Goal: Task Accomplishment & Management: Use online tool/utility

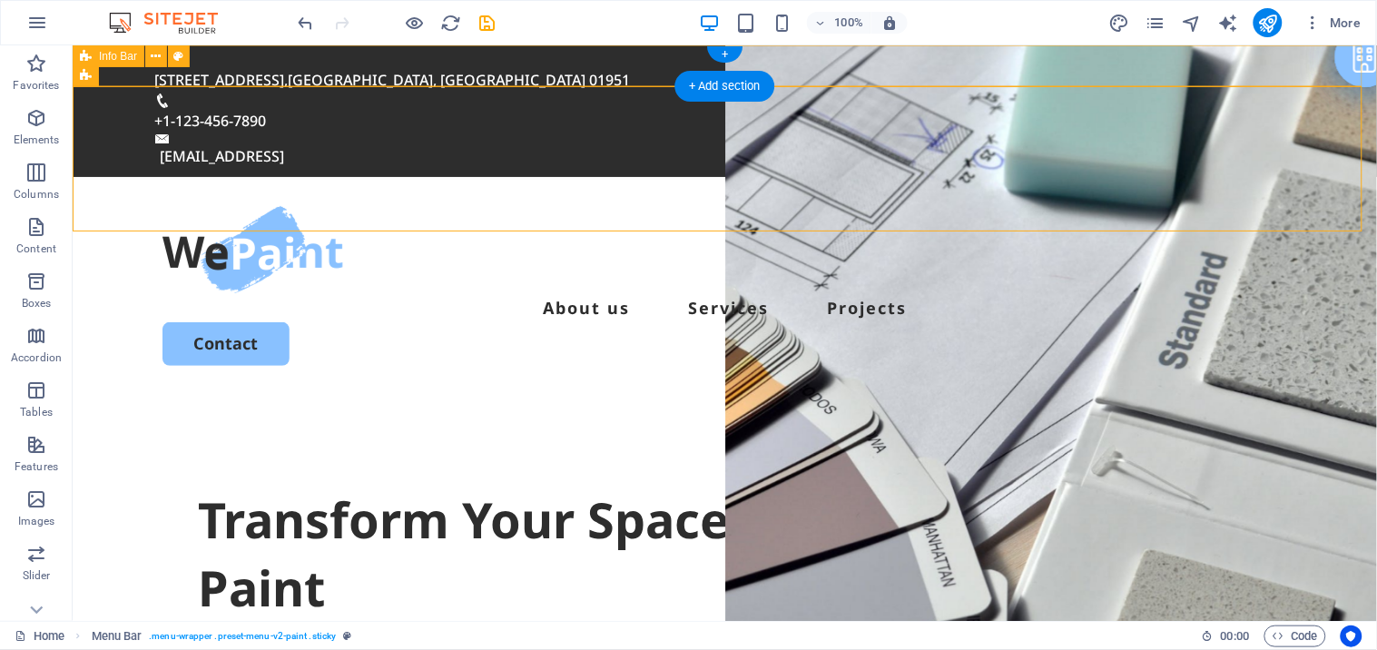
click at [577, 52] on div "[STREET_ADDRESS] +1-123-456-7890 [EMAIL_ADDRESS]" at bounding box center [724, 110] width 1304 height 132
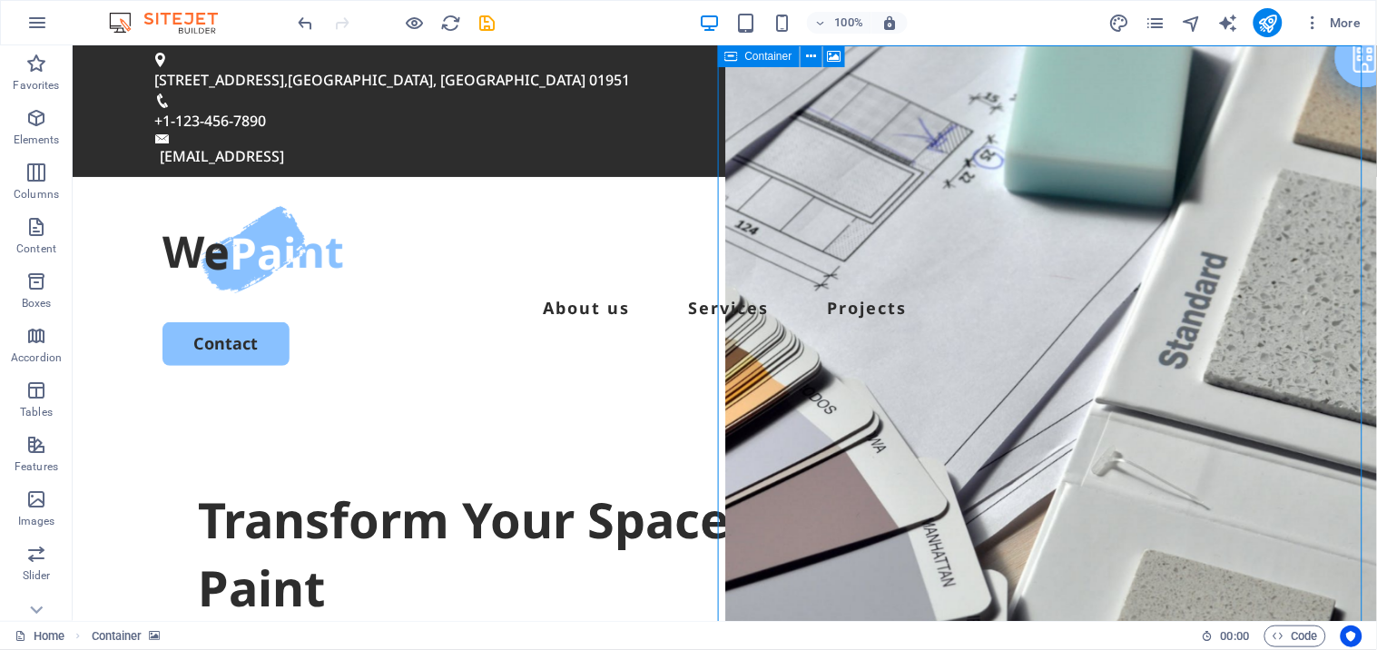
drag, startPoint x: 789, startPoint y: 108, endPoint x: 805, endPoint y: 72, distance: 39.8
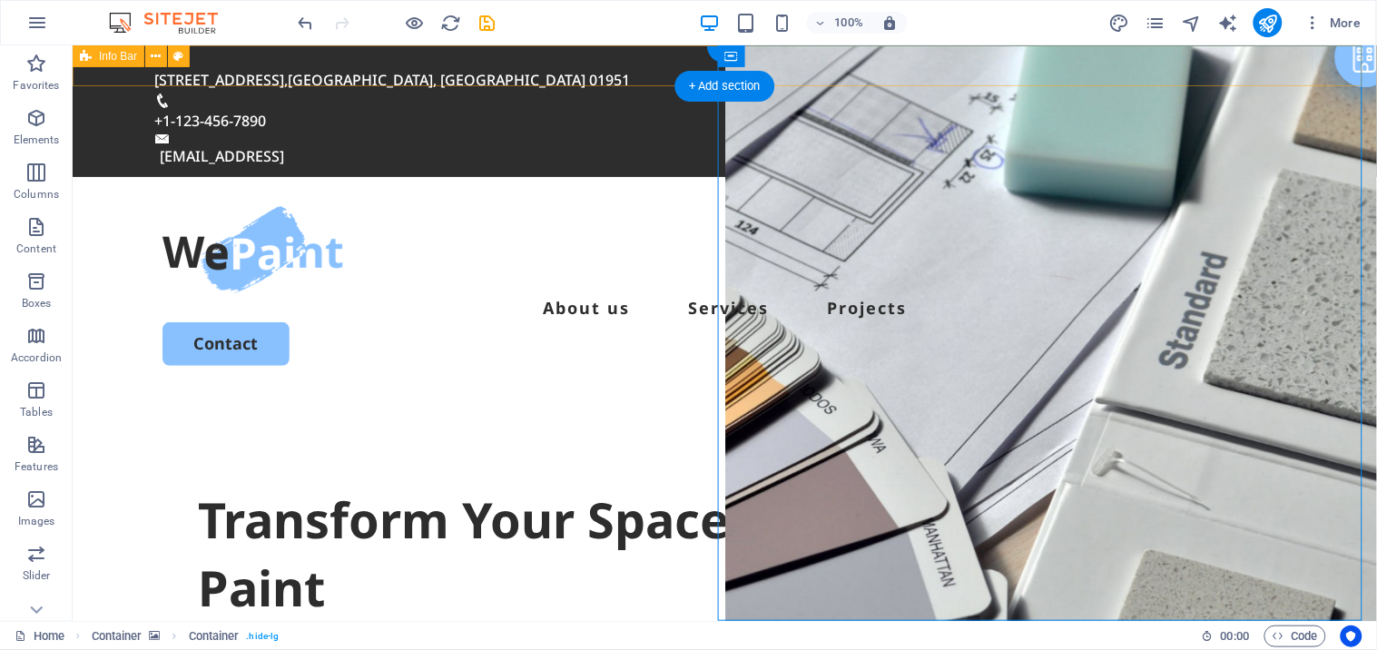
click at [585, 60] on div "[STREET_ADDRESS] +1-123-456-7890 [EMAIL_ADDRESS]" at bounding box center [724, 110] width 1304 height 132
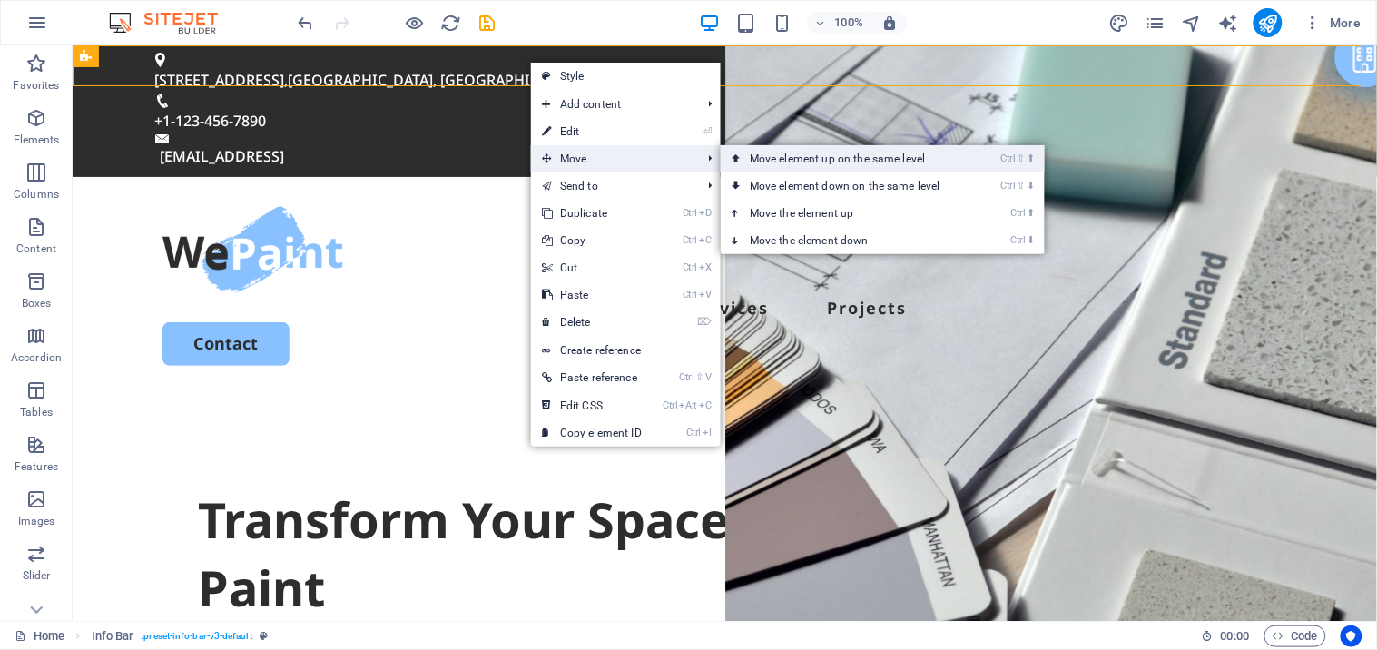
click at [831, 165] on link "Ctrl ⇧ ⬆ Move element up on the same level" at bounding box center [849, 158] width 256 height 27
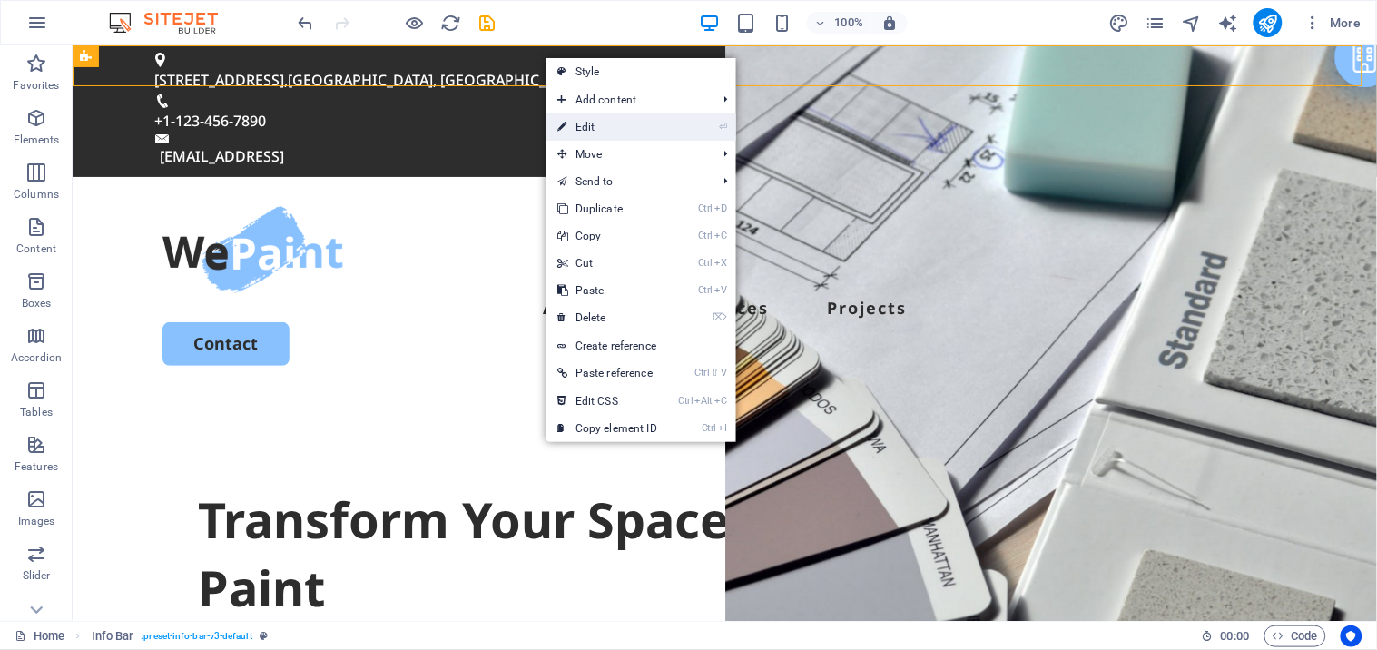
click at [597, 129] on link "⏎ Edit" at bounding box center [607, 126] width 122 height 27
select select "rem"
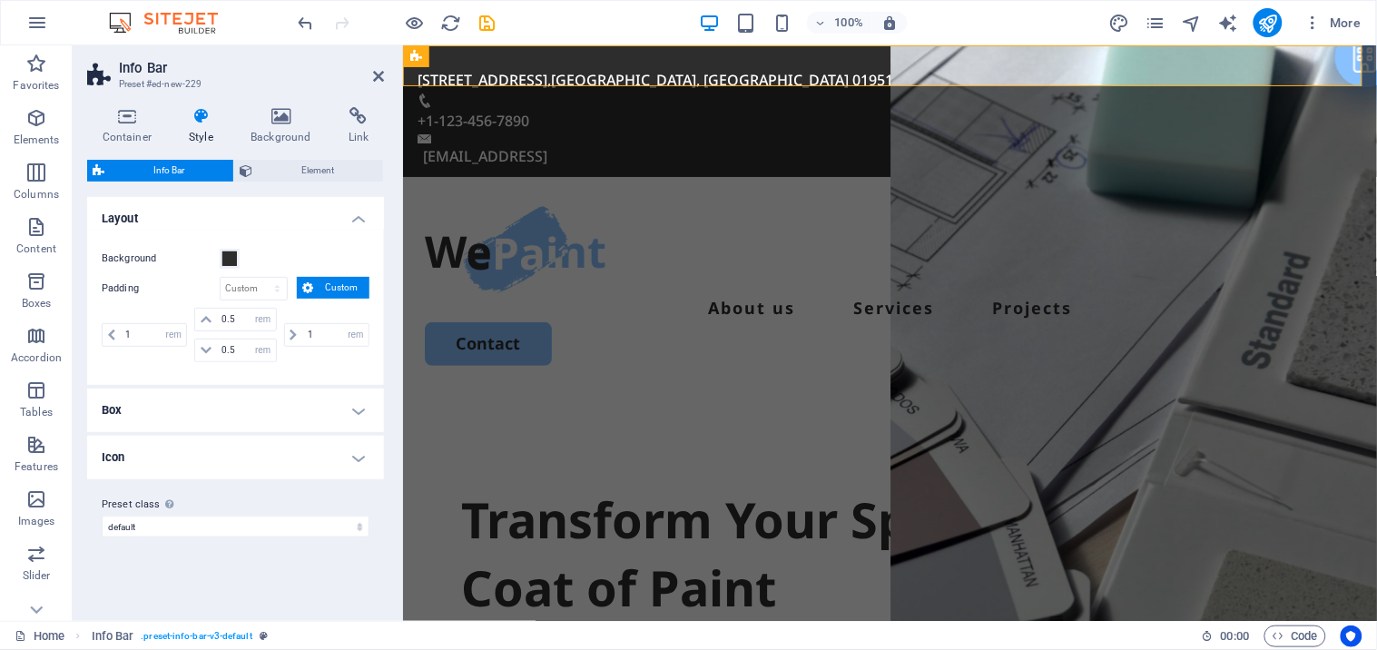
click at [206, 418] on h4 "Box" at bounding box center [235, 410] width 297 height 44
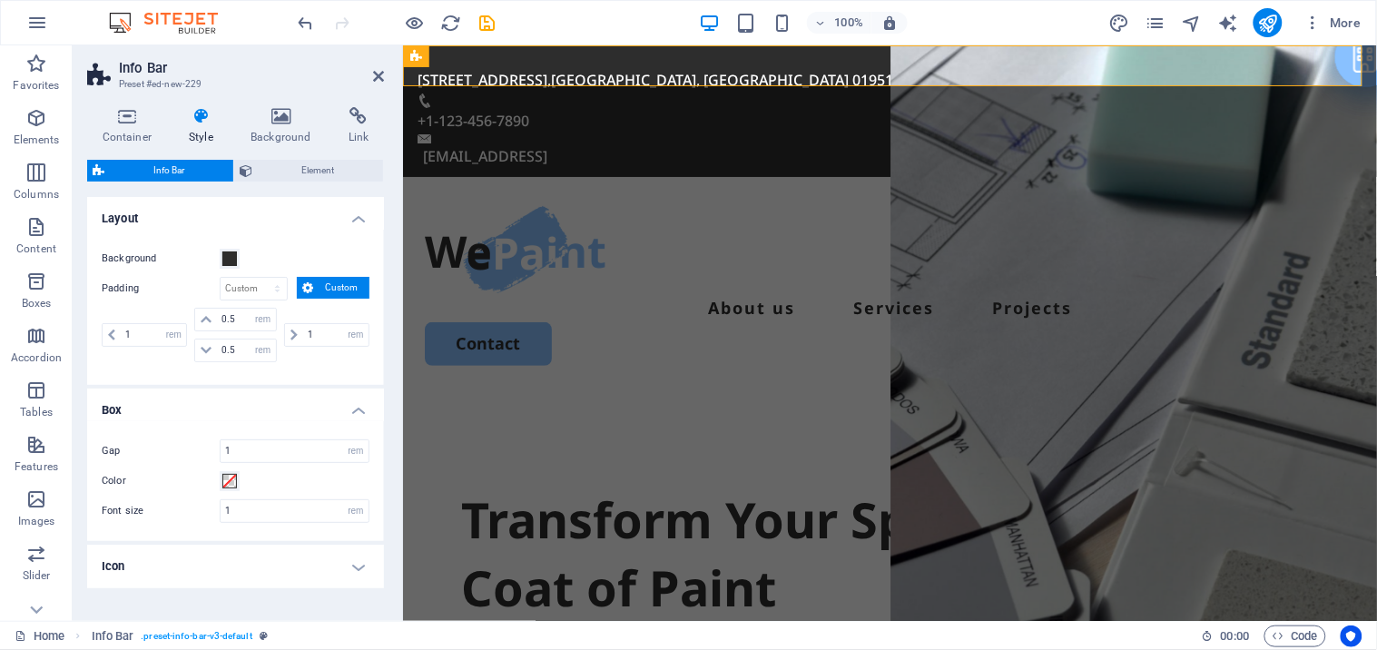
click at [234, 559] on h4 "Icon" at bounding box center [235, 567] width 297 height 44
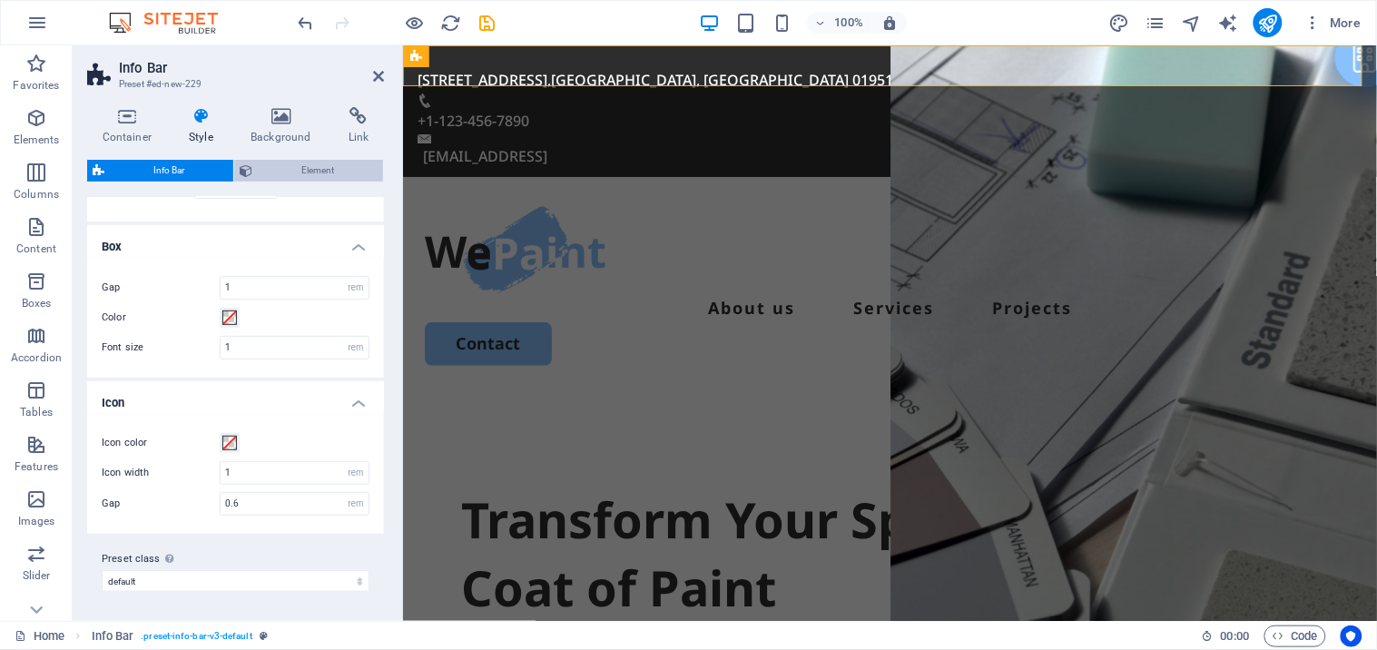
click at [274, 160] on span "Element" at bounding box center [318, 171] width 120 height 22
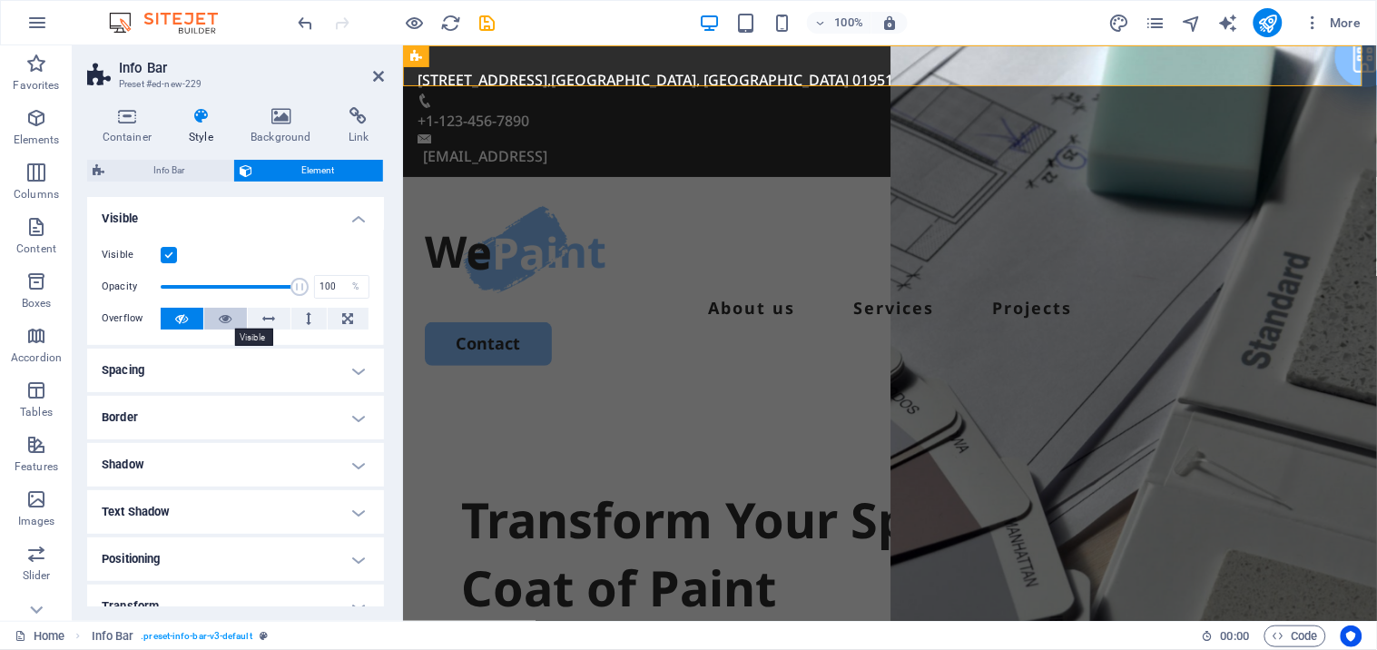
click at [211, 323] on button at bounding box center [225, 319] width 43 height 22
click at [176, 329] on icon at bounding box center [182, 319] width 13 height 22
click at [215, 364] on h4 "Spacing" at bounding box center [235, 371] width 297 height 44
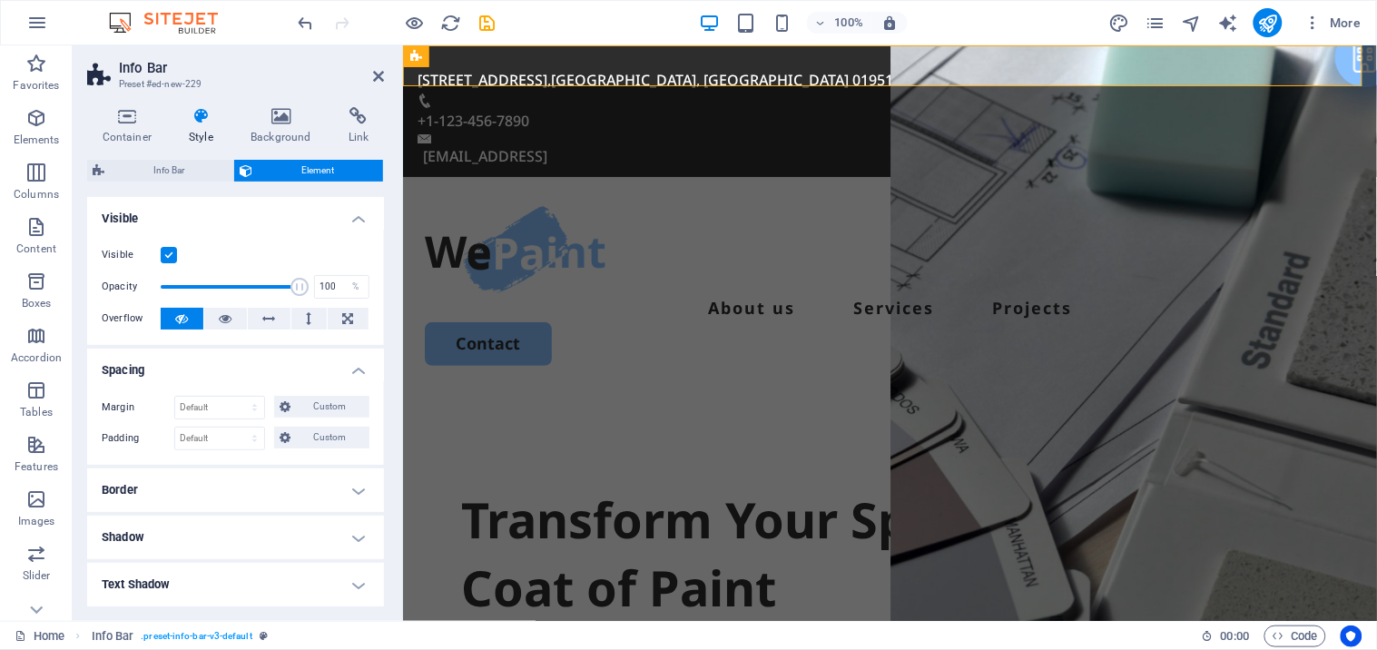
click at [231, 372] on h4 "Spacing" at bounding box center [235, 365] width 297 height 33
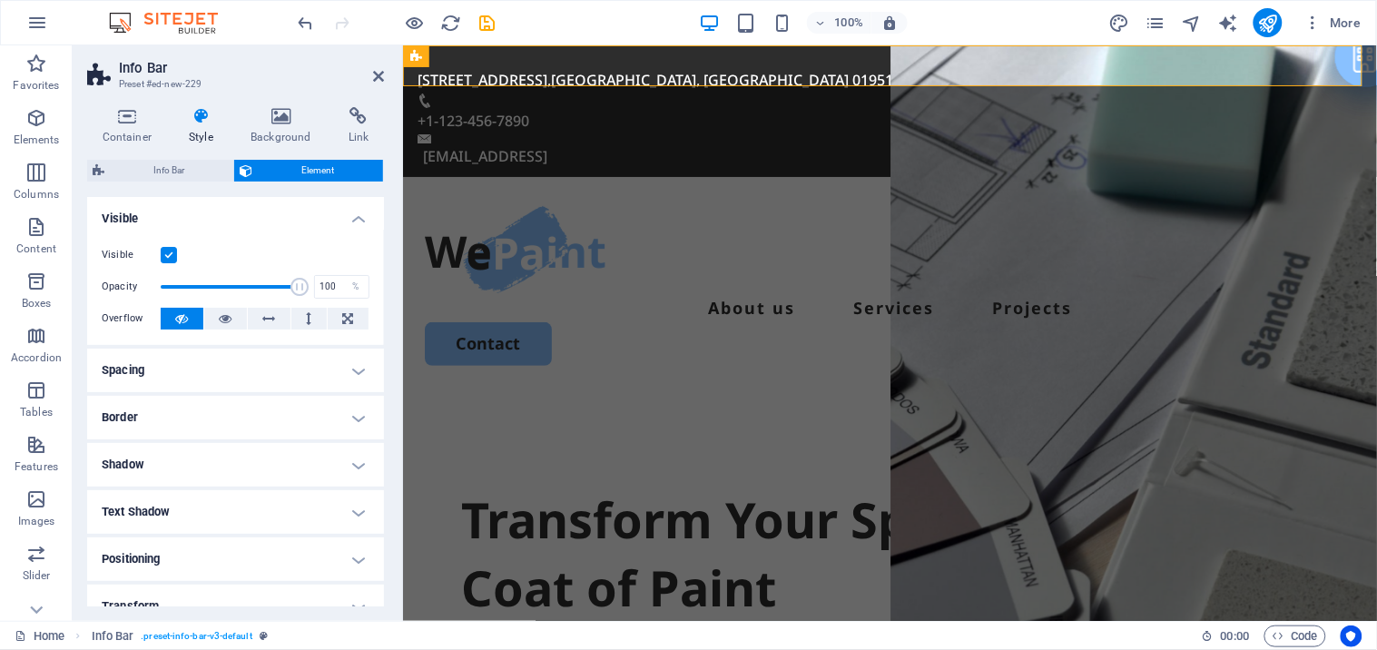
click at [179, 519] on h4 "Text Shadow" at bounding box center [235, 512] width 297 height 44
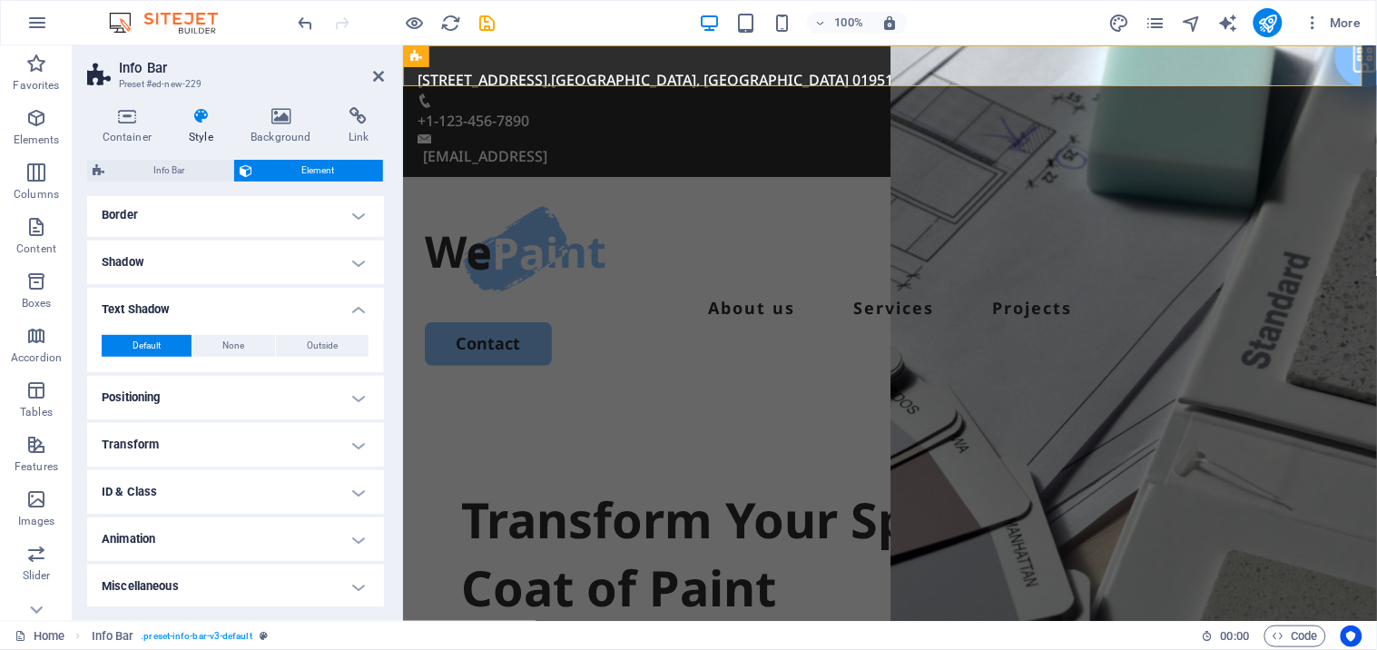
click at [168, 442] on h4 "Transform" at bounding box center [235, 445] width 297 height 44
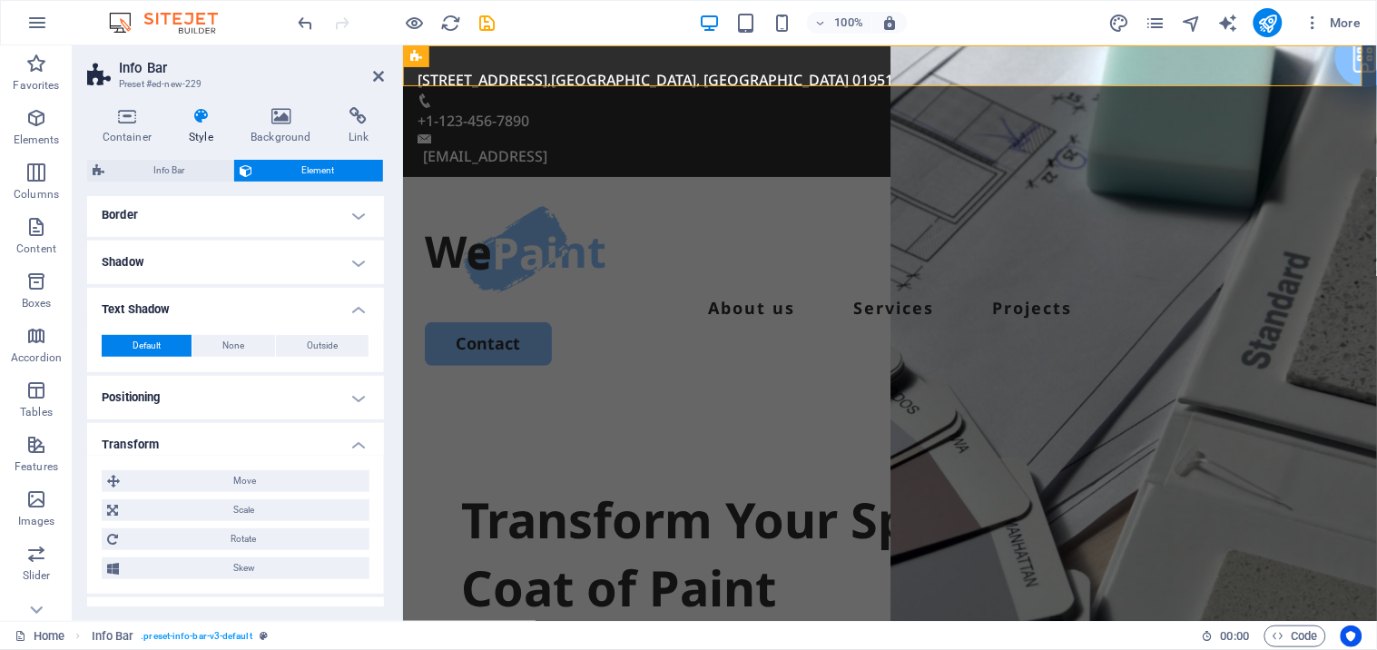
click at [165, 398] on h4 "Positioning" at bounding box center [235, 398] width 297 height 44
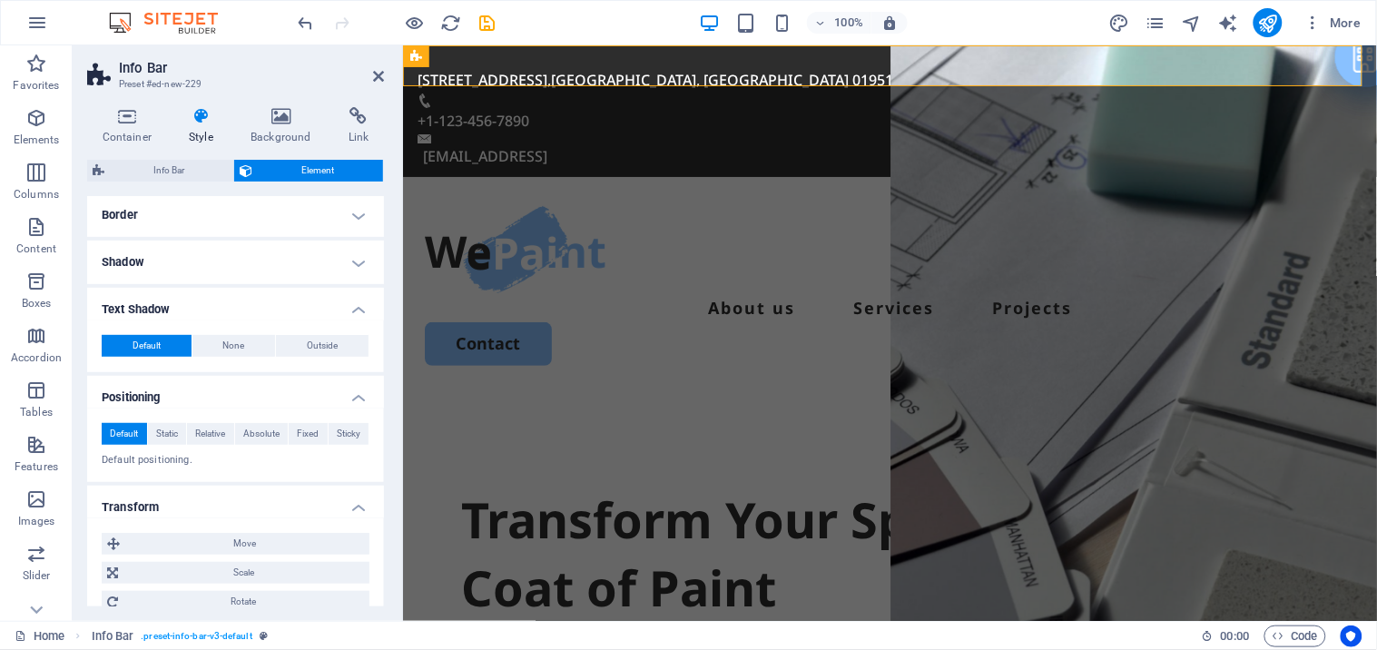
scroll to position [0, 0]
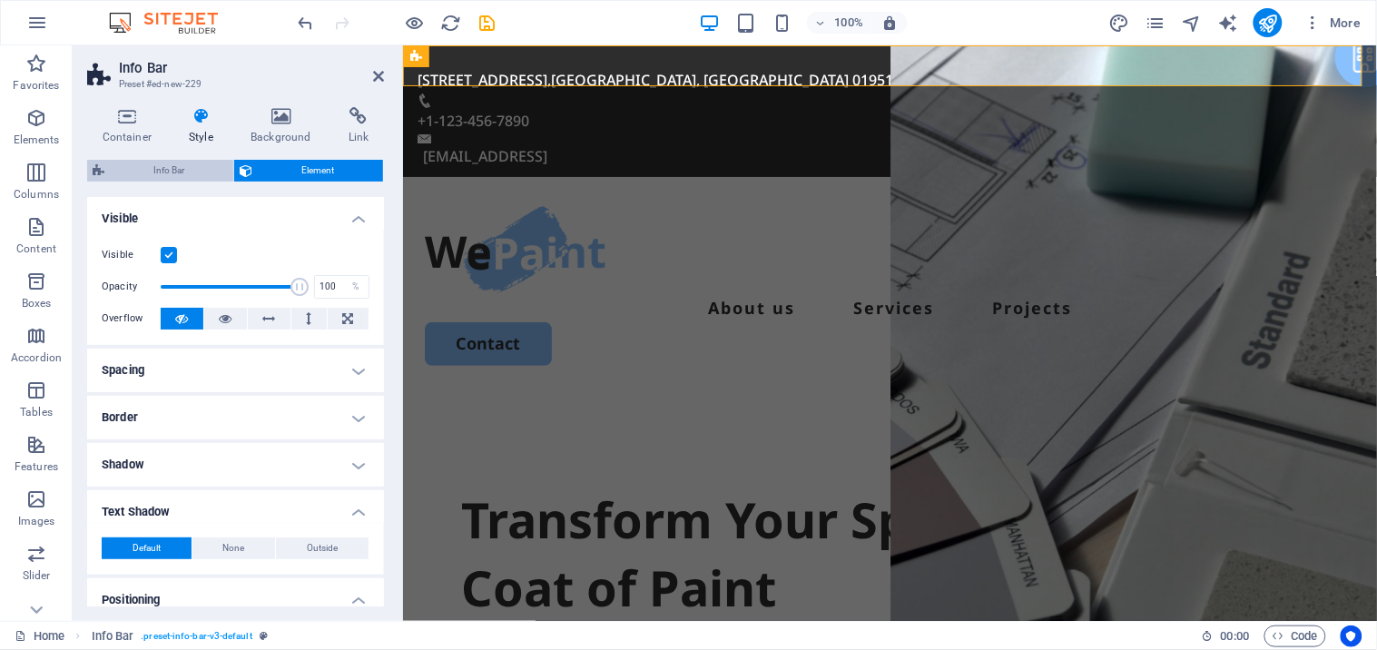
click at [147, 160] on span "Info Bar" at bounding box center [169, 171] width 118 height 22
